Goal: Contribute content: Add original content to the website for others to see

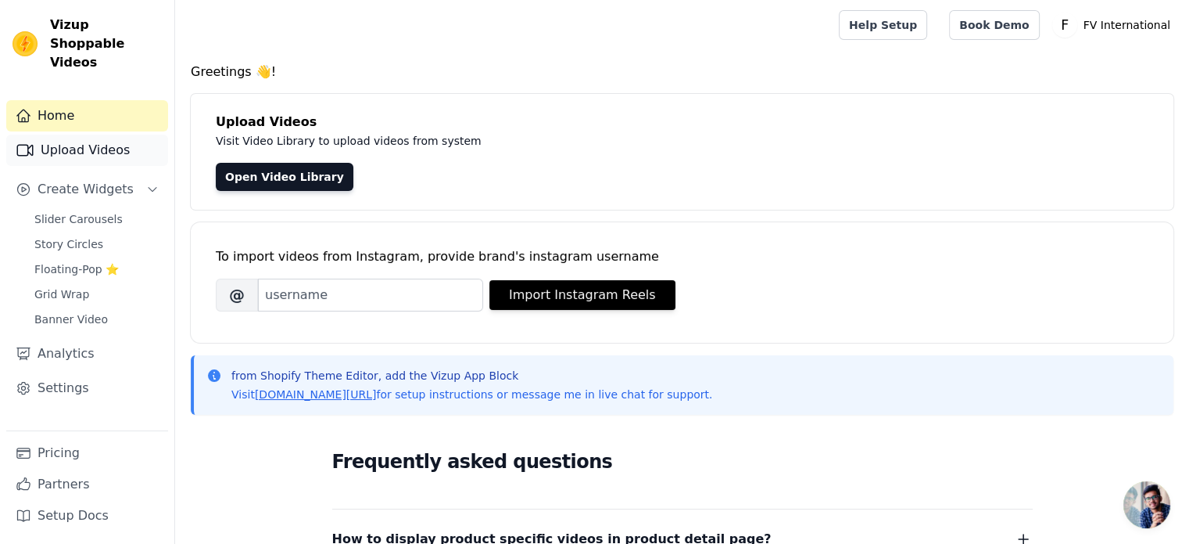
click at [102, 136] on link "Upload Videos" at bounding box center [87, 150] width 162 height 31
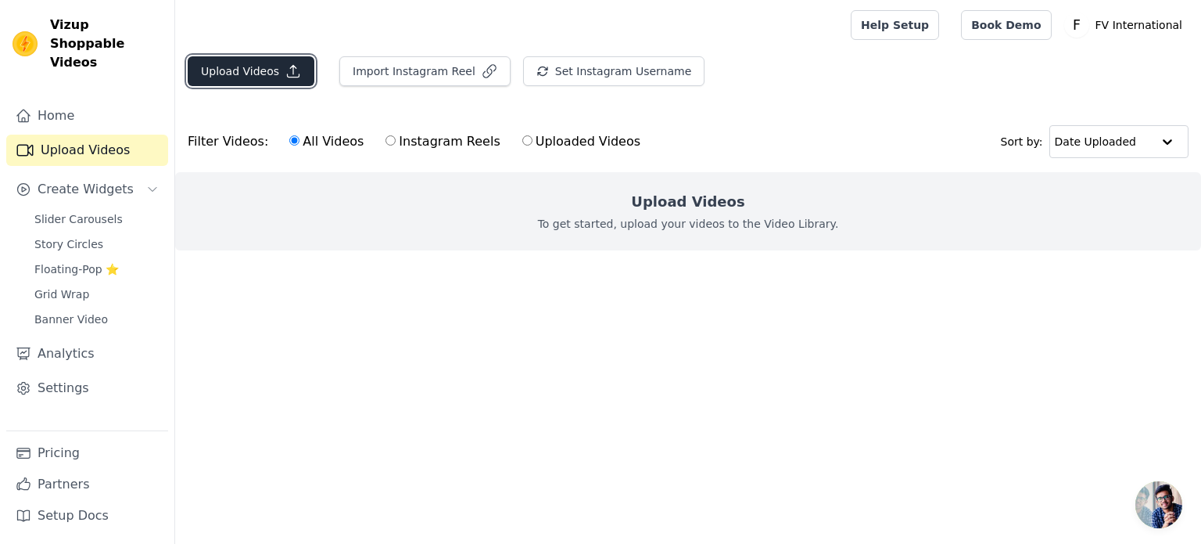
click at [257, 78] on button "Upload Videos" at bounding box center [251, 71] width 127 height 30
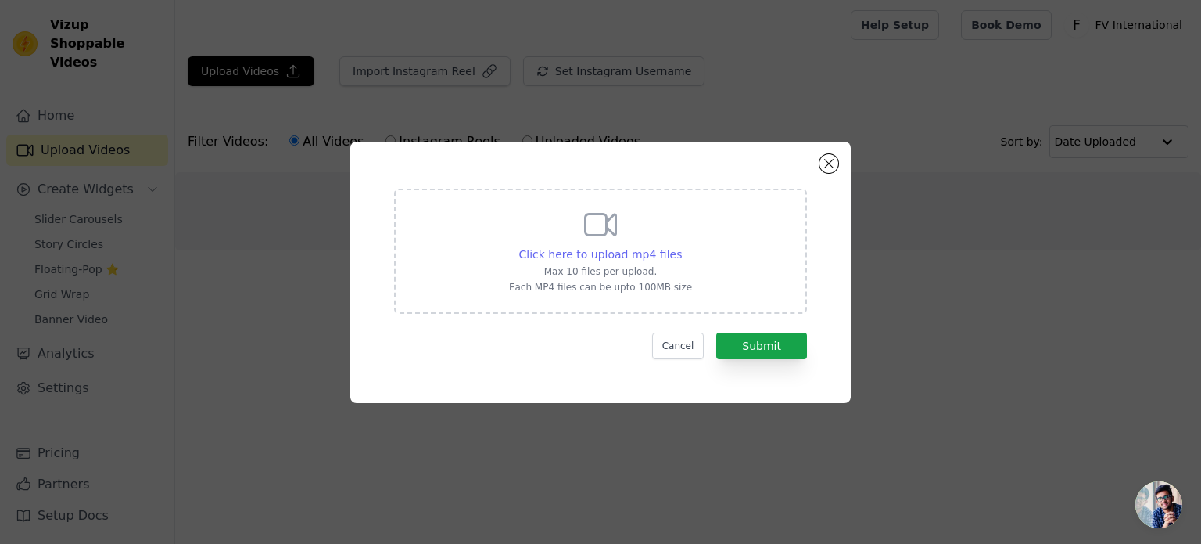
click at [651, 255] on span "Click here to upload mp4 files" at bounding box center [600, 254] width 163 height 13
click at [681, 246] on input "Click here to upload mp4 files Max 10 files per upload. Each MP4 files can be u…" at bounding box center [681, 246] width 1 height 1
click at [829, 166] on button "Close modal" at bounding box center [829, 163] width 19 height 19
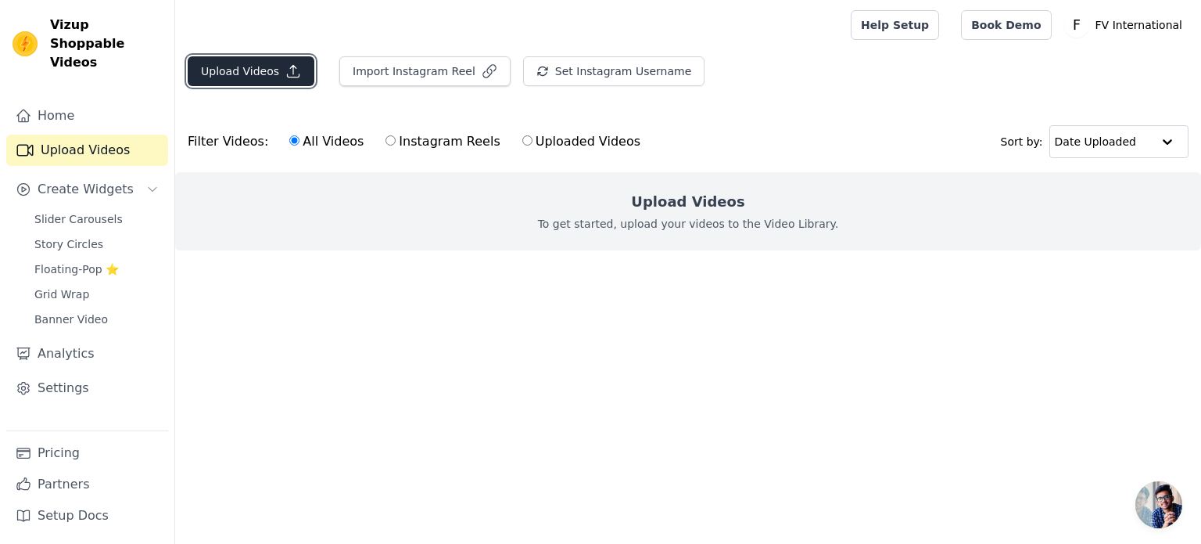
click at [292, 70] on icon "button" at bounding box center [293, 71] width 16 height 16
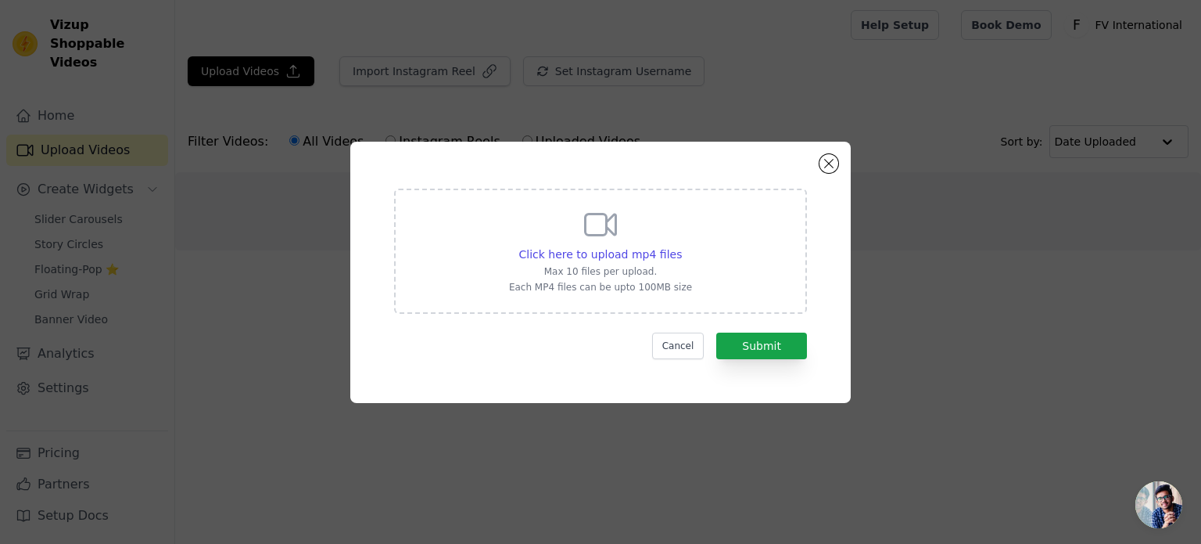
click at [644, 245] on div "Click here to upload mp4 files Max 10 files per upload. Each MP4 files can be u…" at bounding box center [600, 250] width 183 height 88
click at [681, 246] on input "Click here to upload mp4 files Max 10 files per upload. Each MP4 files can be u…" at bounding box center [681, 246] width 1 height 1
click at [826, 159] on button "Close modal" at bounding box center [829, 163] width 19 height 19
